Goal: Task Accomplishment & Management: Complete application form

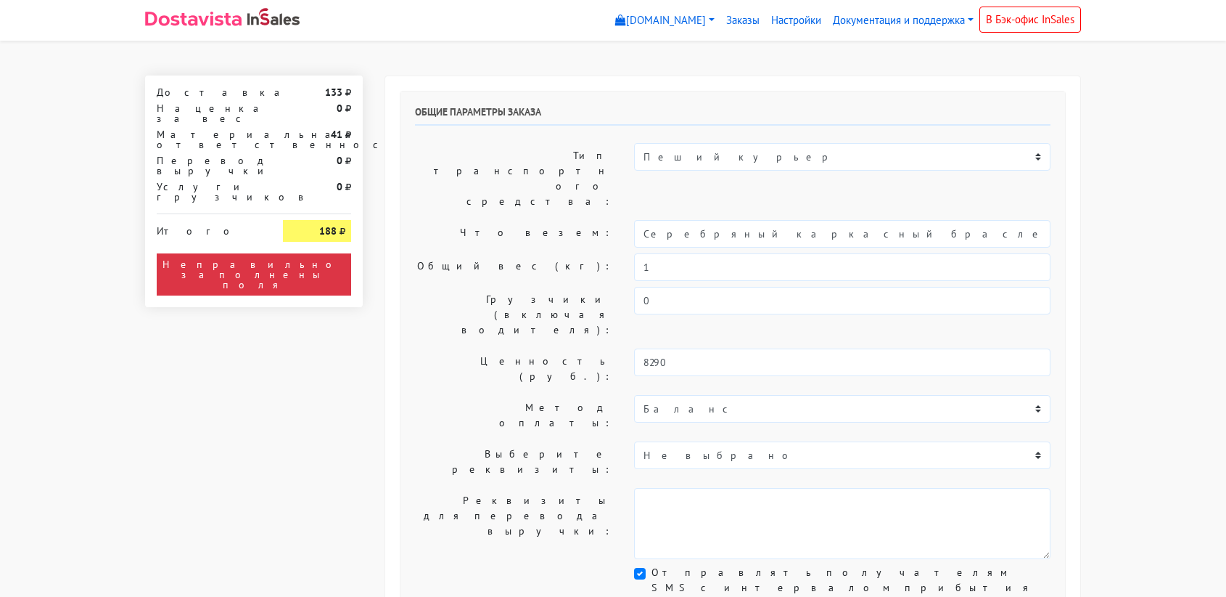
select select "11:00"
select select "21:00"
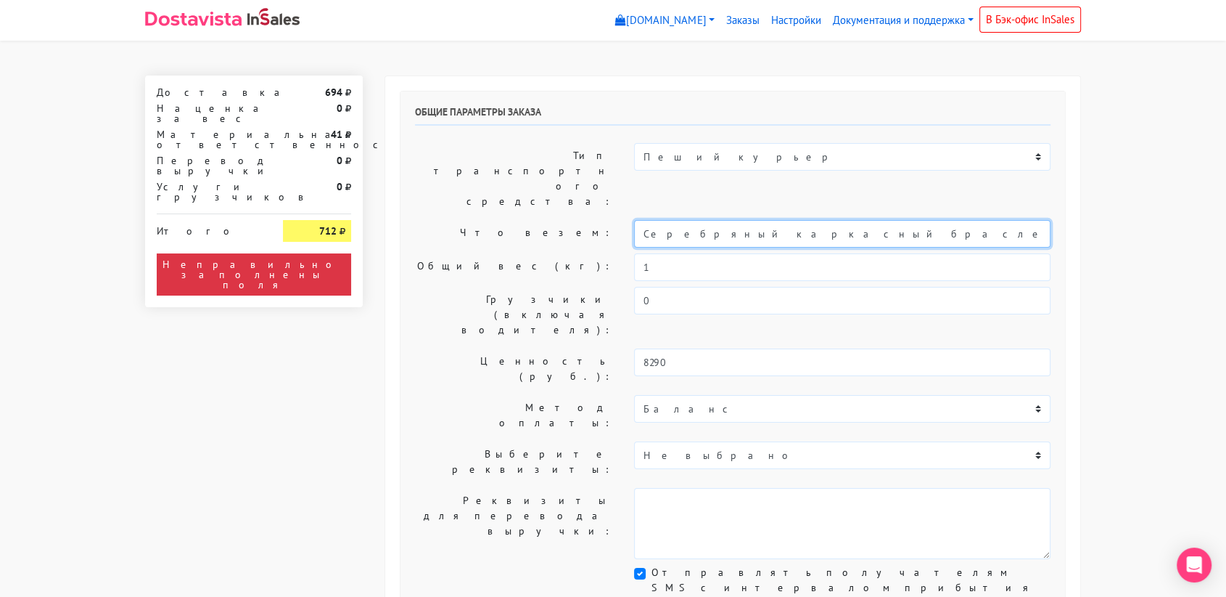
drag, startPoint x: 906, startPoint y: 201, endPoint x: 626, endPoint y: 186, distance: 279.8
click at [626, 220] on div "Серебряный каркасный браслет «Космическая» (14-19)" at bounding box center [842, 234] width 438 height 28
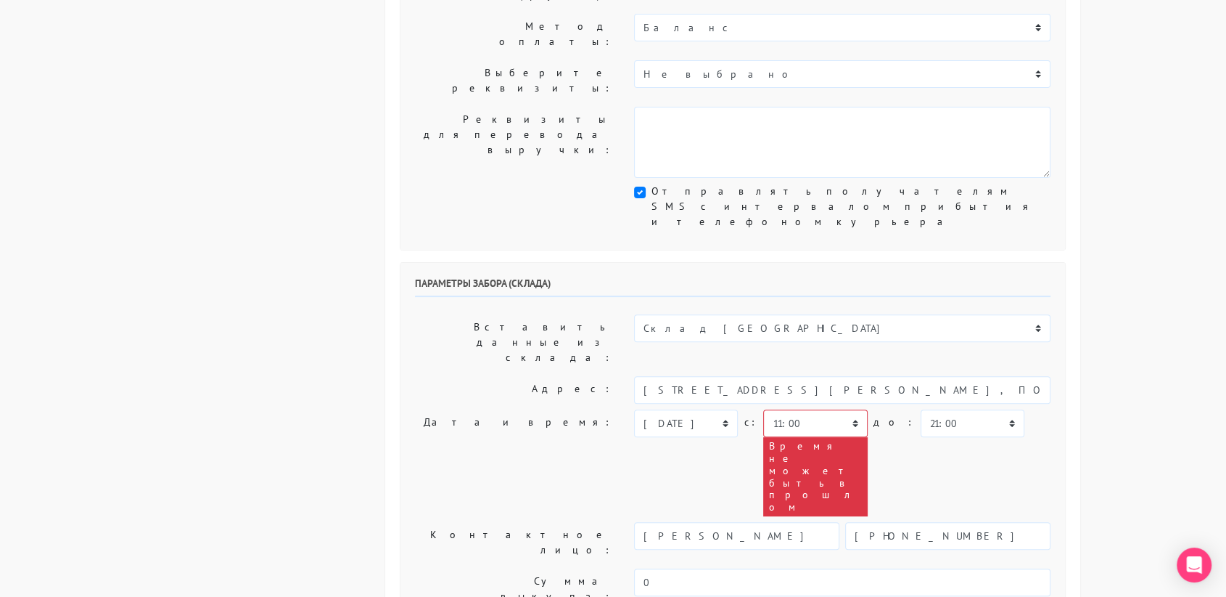
scroll to position [389, 0]
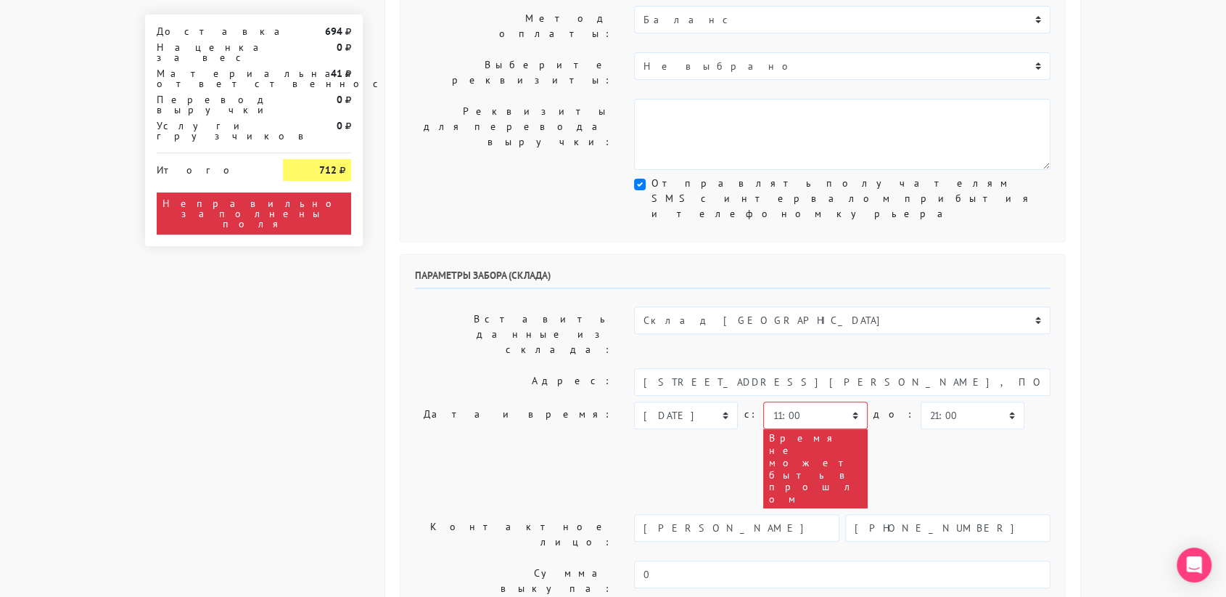
type input "украшение"
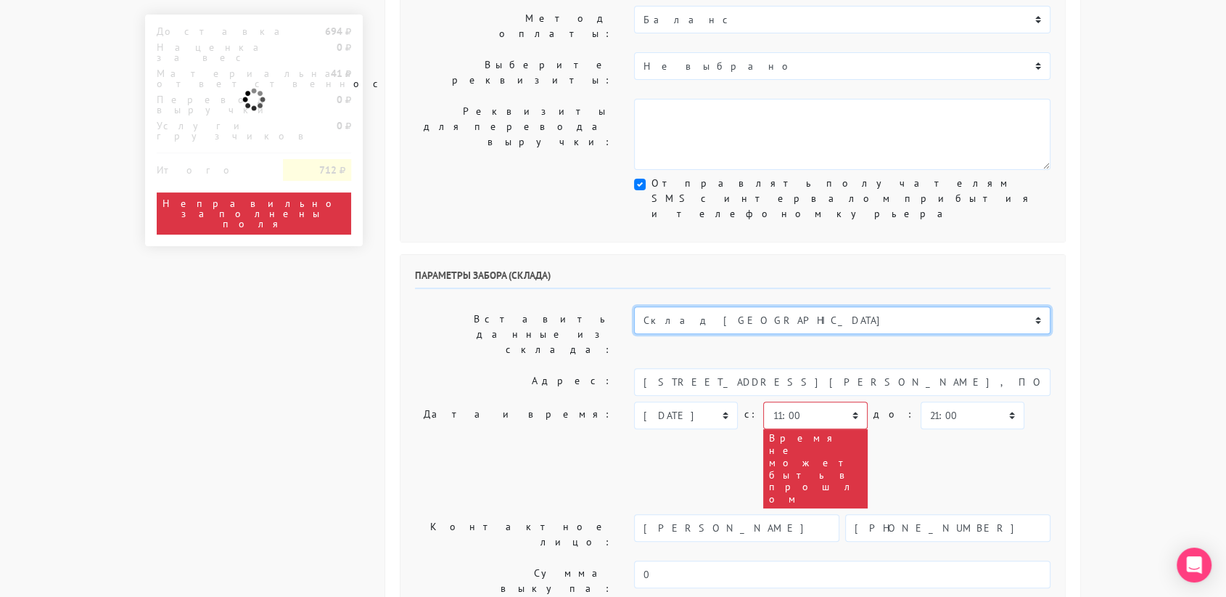
click at [692, 306] on select "Склад [GEOGRAPHIC_DATA] Склад [GEOGRAPHIC_DATA] [GEOGRAPHIC_DATA][PERSON_NAME] …" at bounding box center [842, 320] width 417 height 28
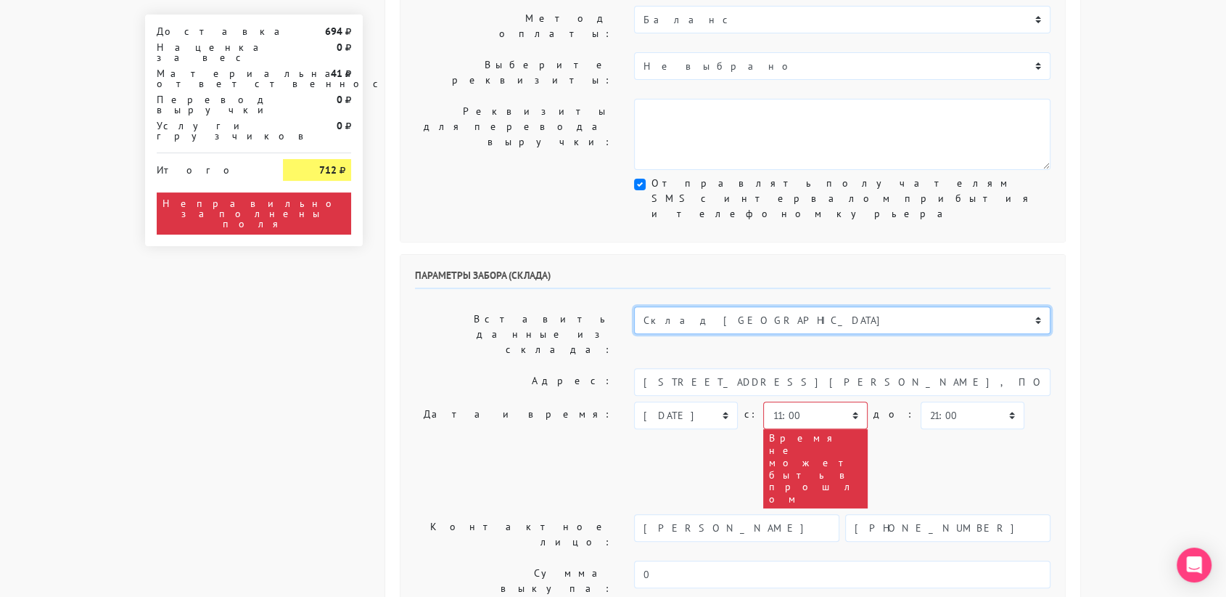
select select "1019"
click at [634, 306] on select "Склад [GEOGRAPHIC_DATA] Склад [GEOGRAPHIC_DATA] [GEOGRAPHIC_DATA][PERSON_NAME] …" at bounding box center [842, 320] width 417 height 28
type input "[STREET_ADDRESS][PERSON_NAME]"
type input "89251806702"
type textarea "Магазин серебряных украшений SBLESKOM (вход со стороны [GEOGRAPHIC_DATA])"
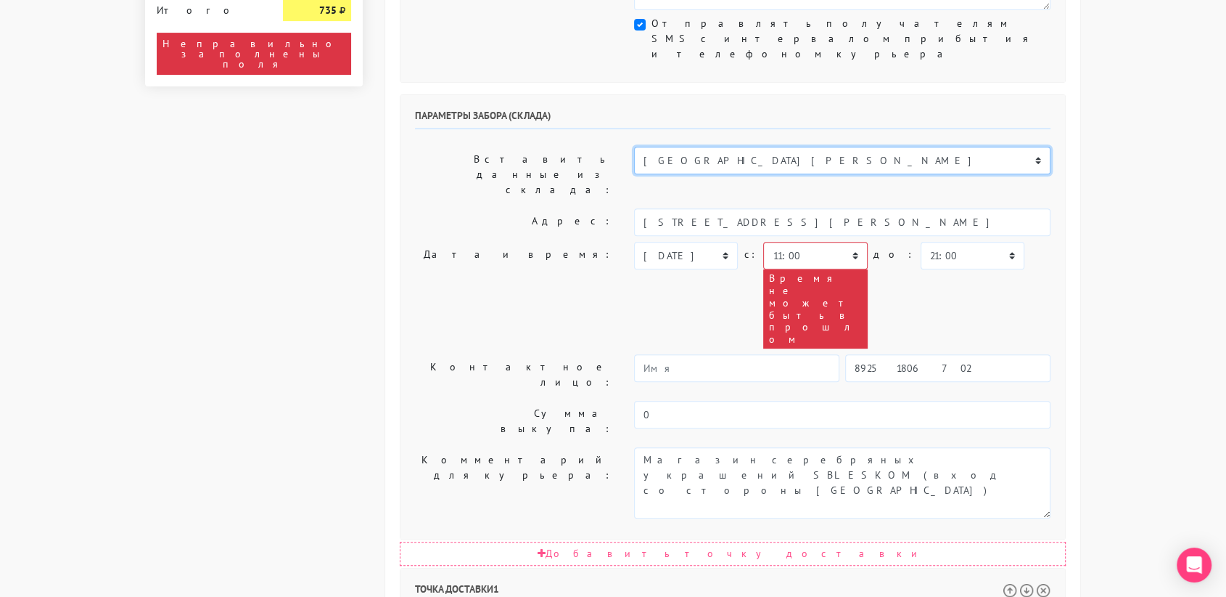
scroll to position [570, 0]
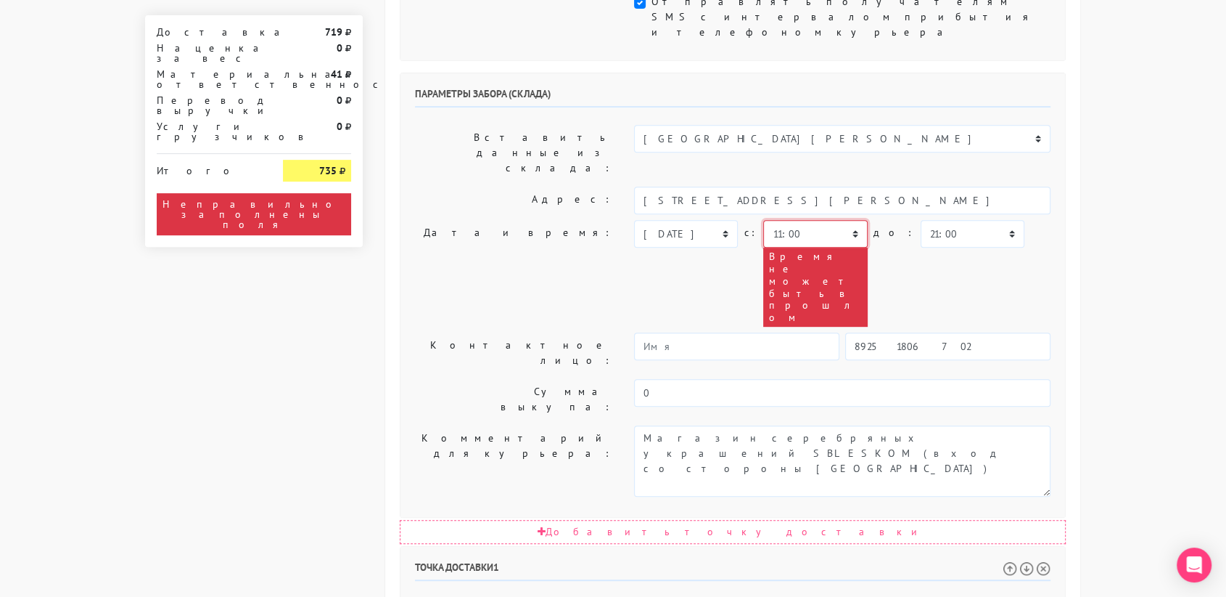
click at [845, 220] on select "00:00 00:30 01:00 01:30 02:00 02:30 03:00 03:30 04:00 04:30 05:00 05:30 06:00 0…" at bounding box center [815, 234] width 104 height 28
click at [1134, 130] on body "[DOMAIN_NAME] [DOMAIN_NAME] Выйти Заказы Настройки 0" at bounding box center [613, 281] width 1226 height 1703
